Goal: Browse casually: Explore the website without a specific task or goal

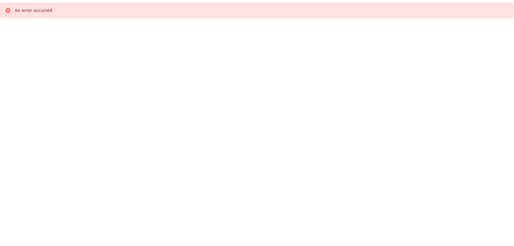
click at [22, 36] on body "An error occurred" at bounding box center [257, 125] width 514 height 246
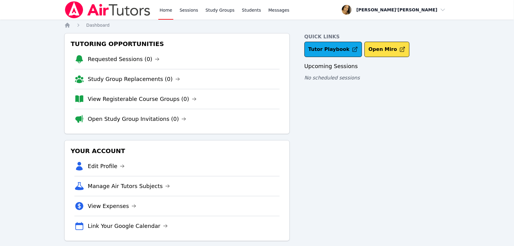
click at [26, 52] on div "Home Sessions Study Groups Students Messages Open user menu Lee'Tayna Hostick O…" at bounding box center [257, 126] width 514 height 253
